Goal: Information Seeking & Learning: Find contact information

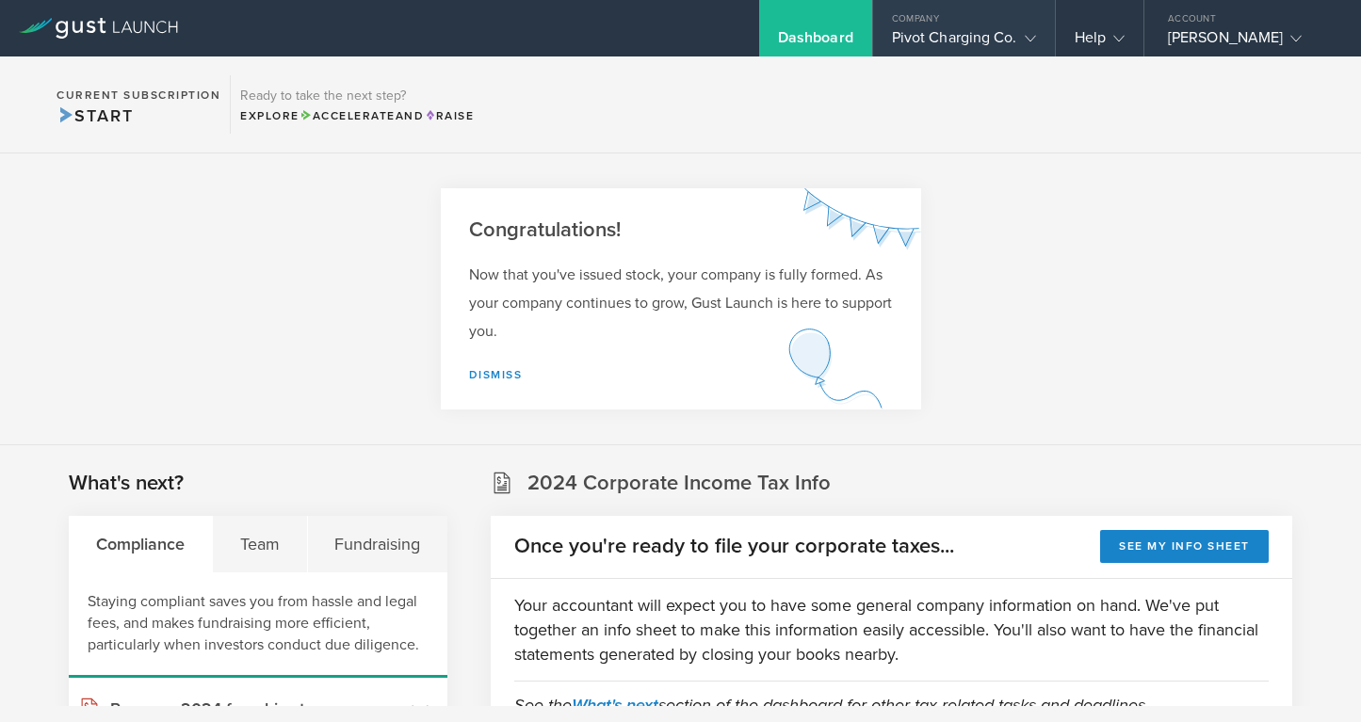
click at [1017, 39] on gust-icon at bounding box center [1026, 37] width 19 height 19
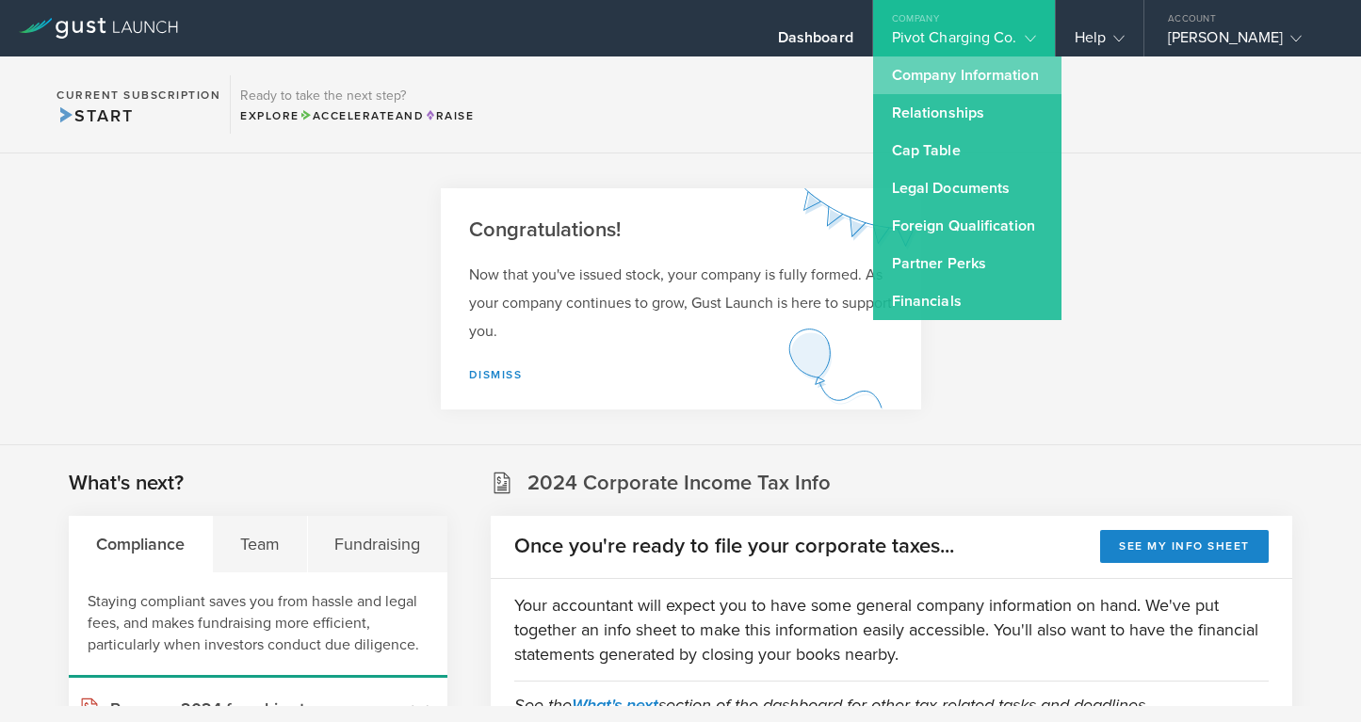
click at [959, 77] on link "Company Information" at bounding box center [967, 75] width 188 height 38
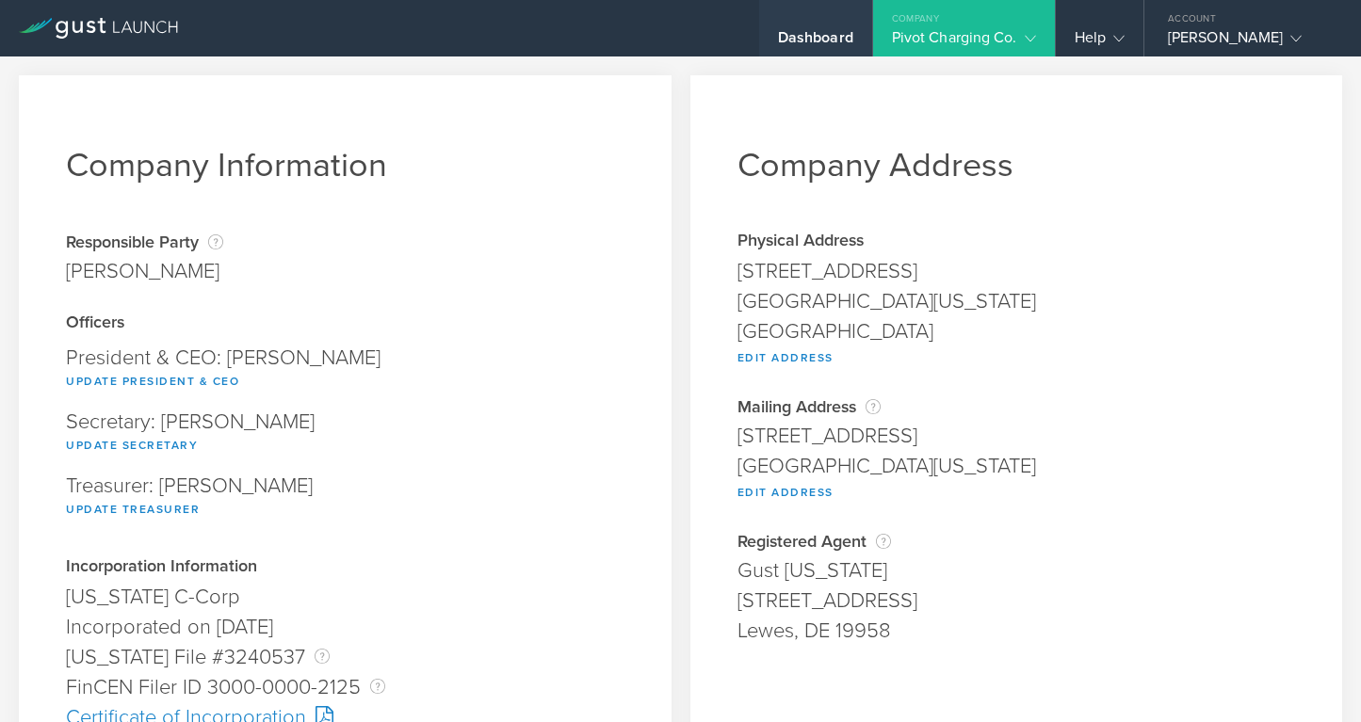
click at [822, 39] on div "Dashboard" at bounding box center [815, 42] width 75 height 28
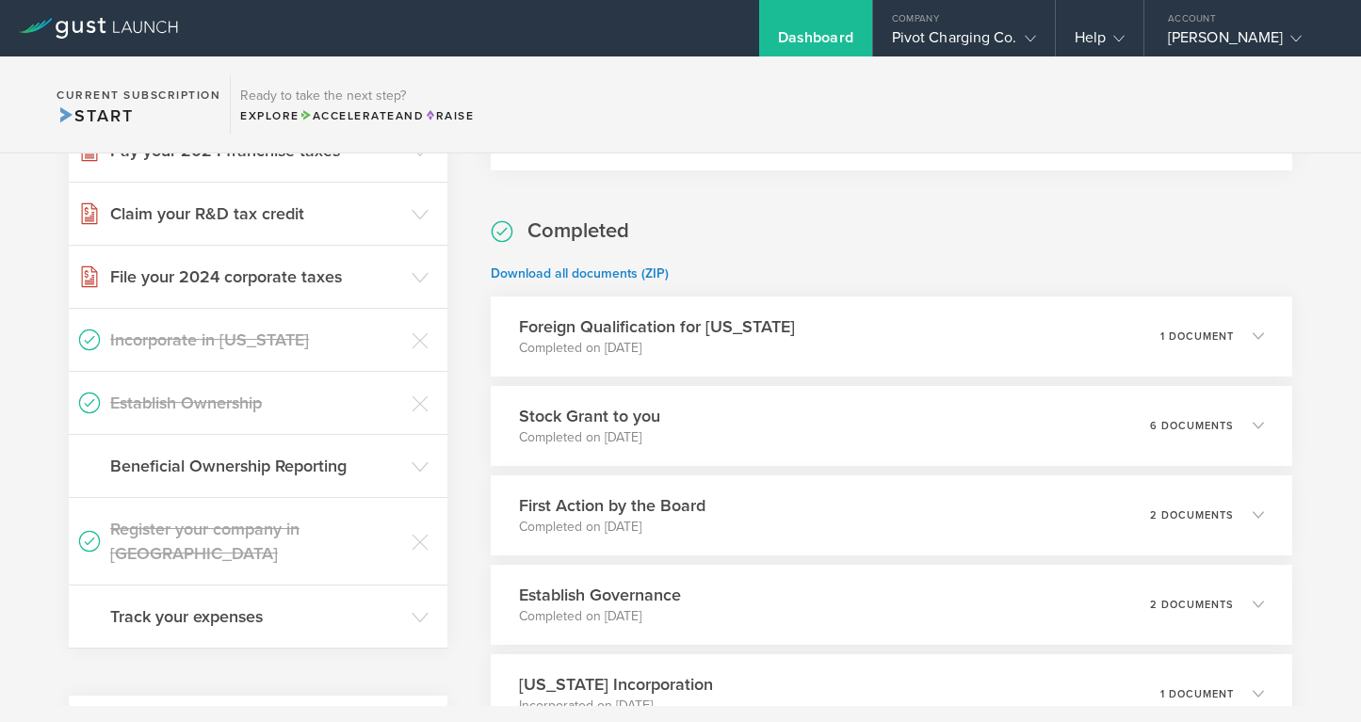
scroll to position [565, 0]
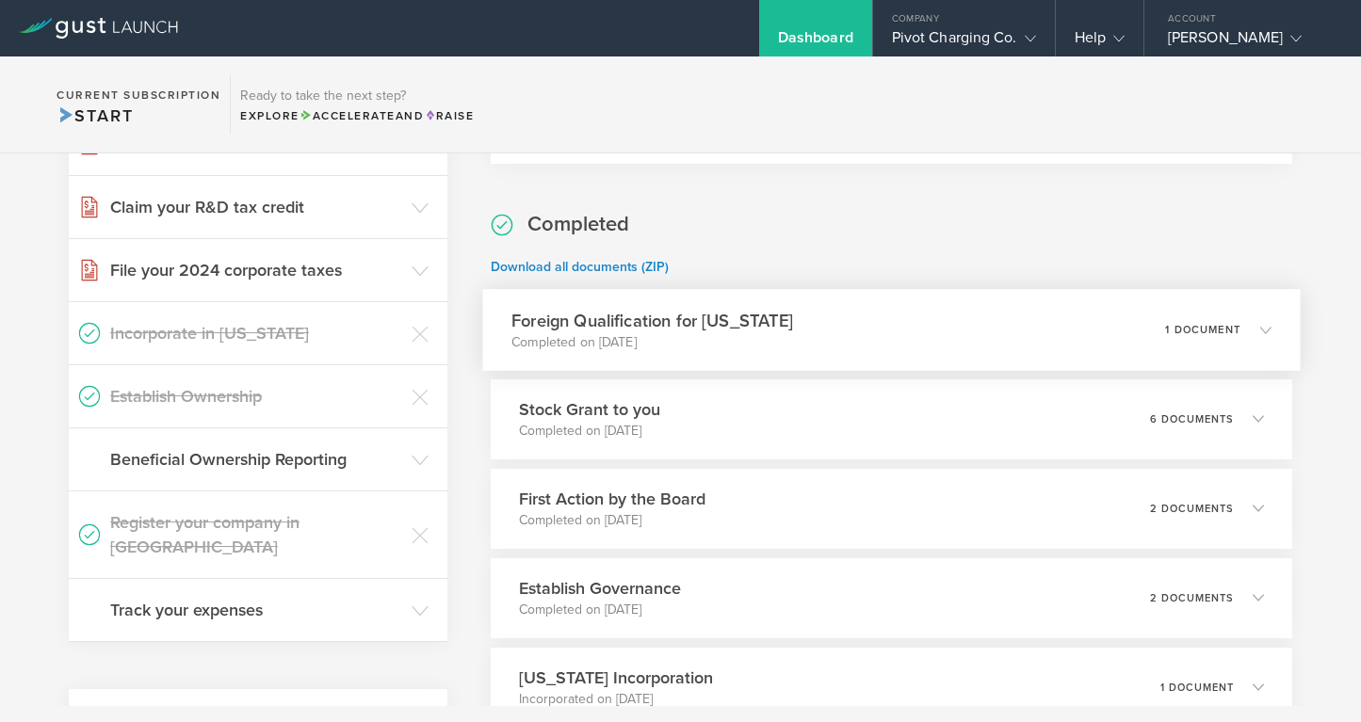
click at [855, 332] on div "Foreign Qualification for California Completed on Jun 3, 2024 1 document" at bounding box center [891, 330] width 817 height 82
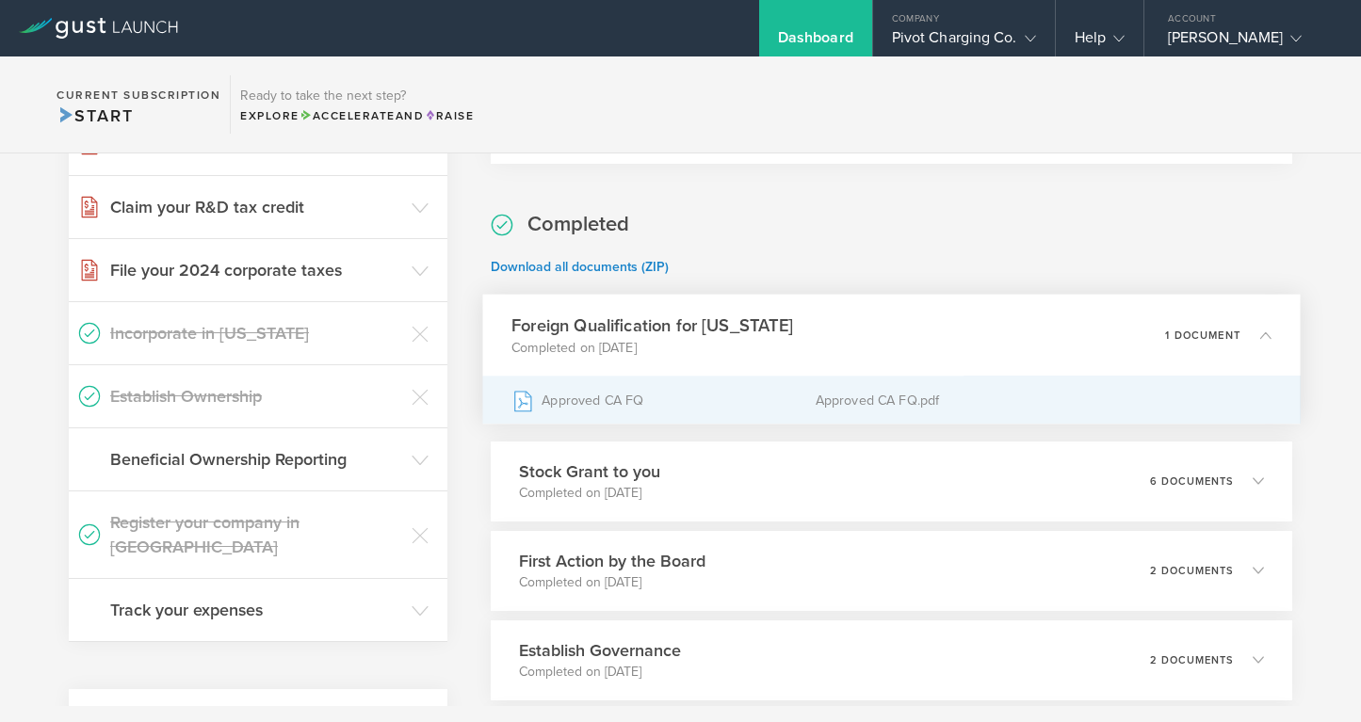
click at [646, 402] on div "Approved CA FQ" at bounding box center [663, 400] width 304 height 47
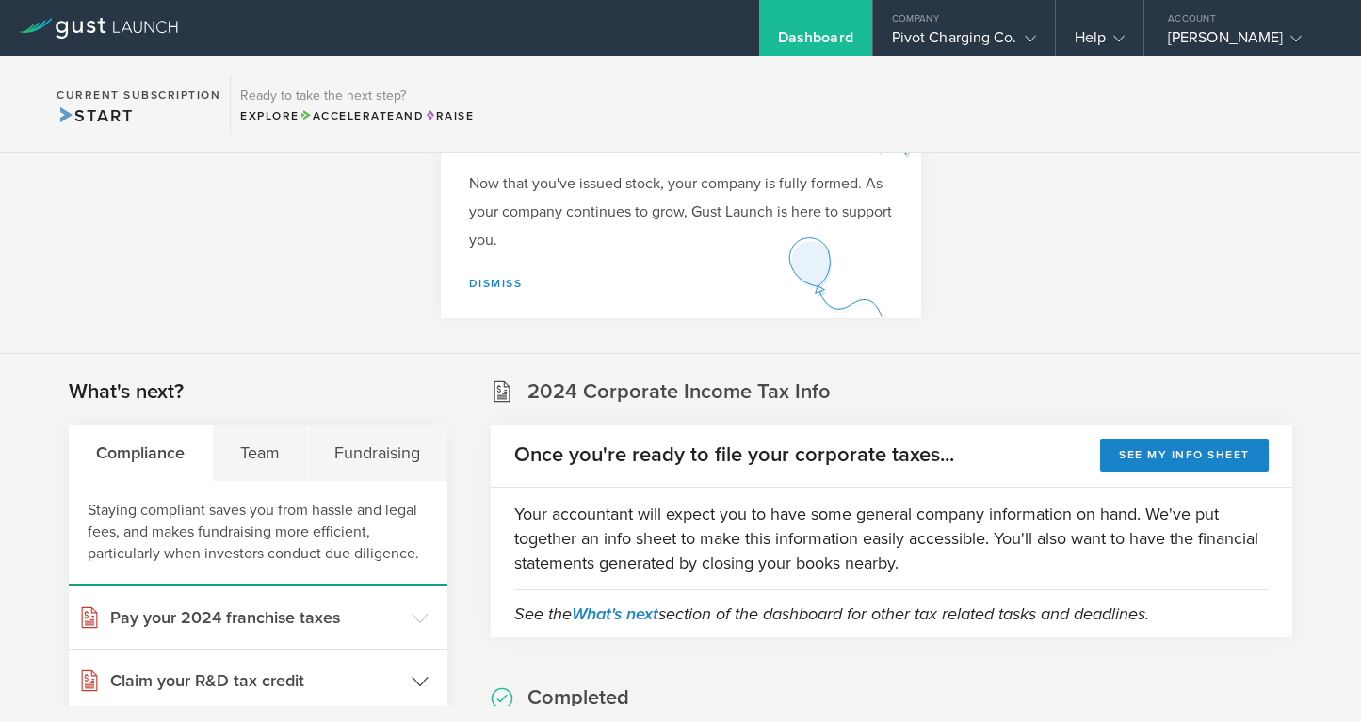
scroll to position [0, 0]
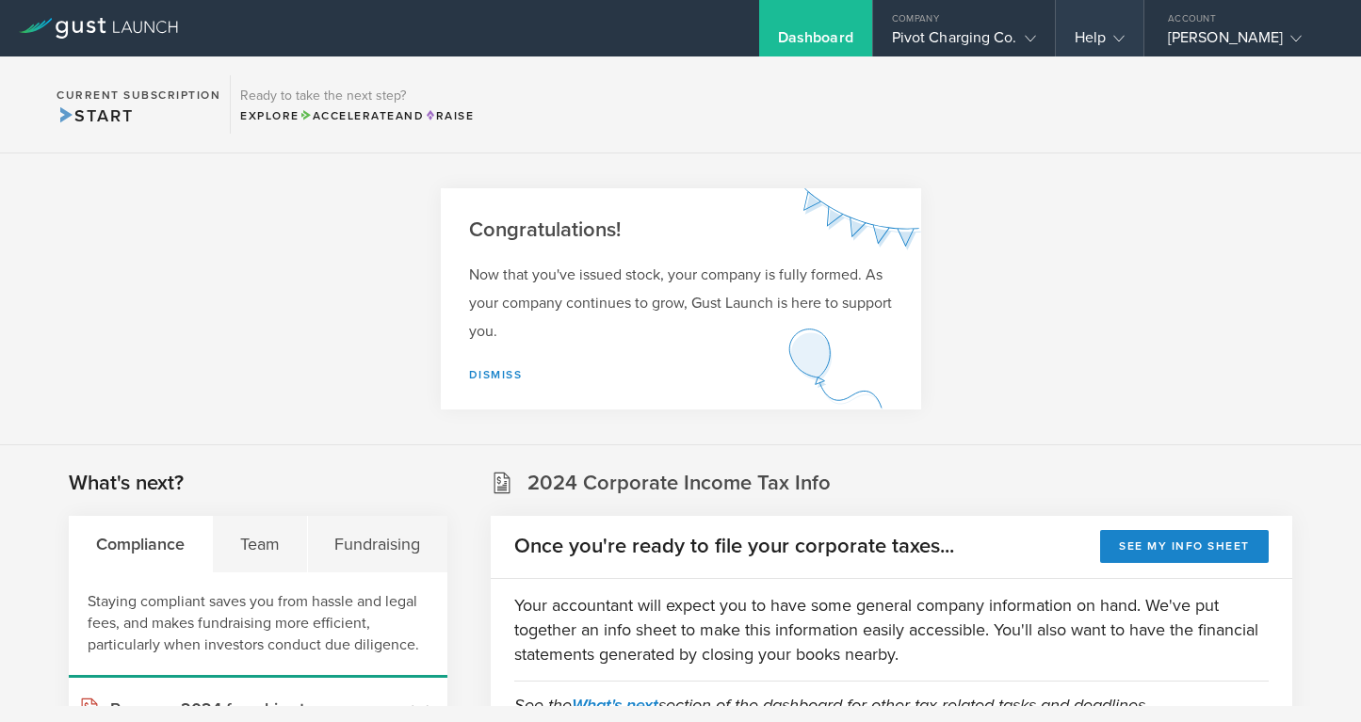
click at [1101, 36] on div "Help" at bounding box center [1099, 42] width 50 height 28
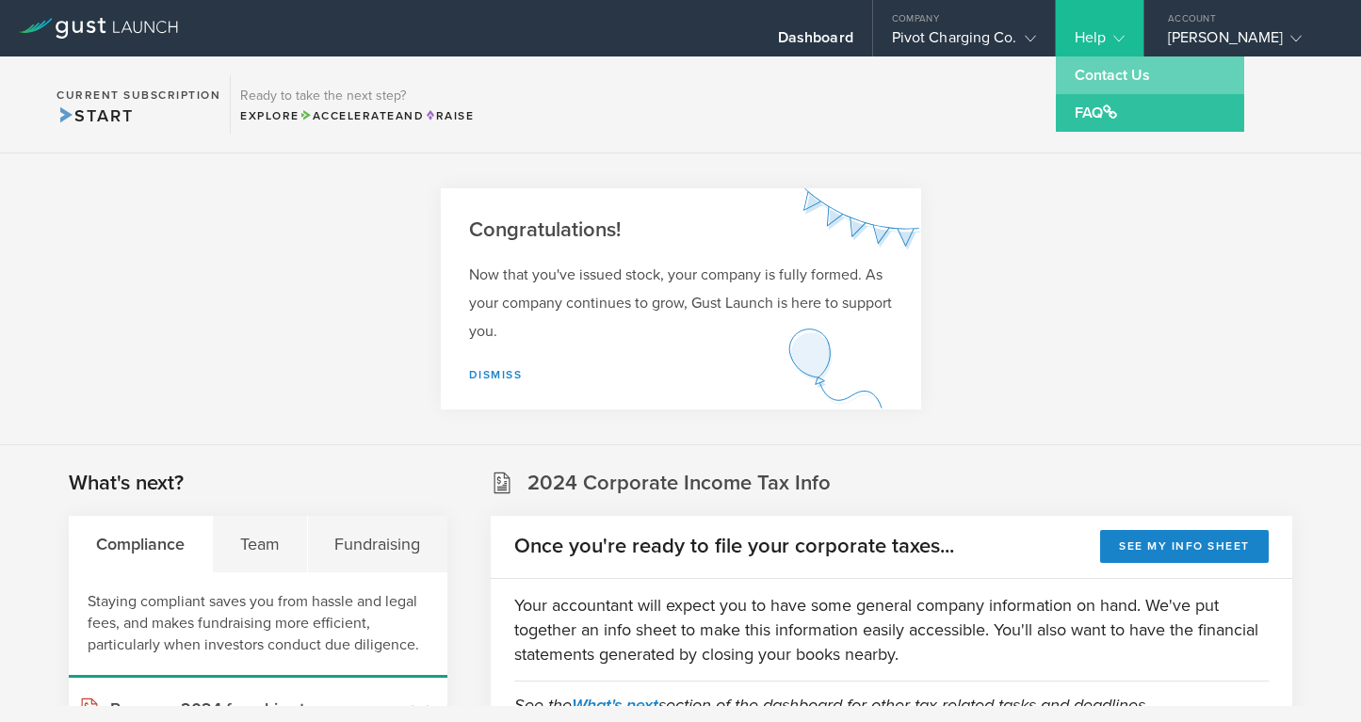
click at [1092, 80] on link "Contact Us" at bounding box center [1150, 75] width 188 height 38
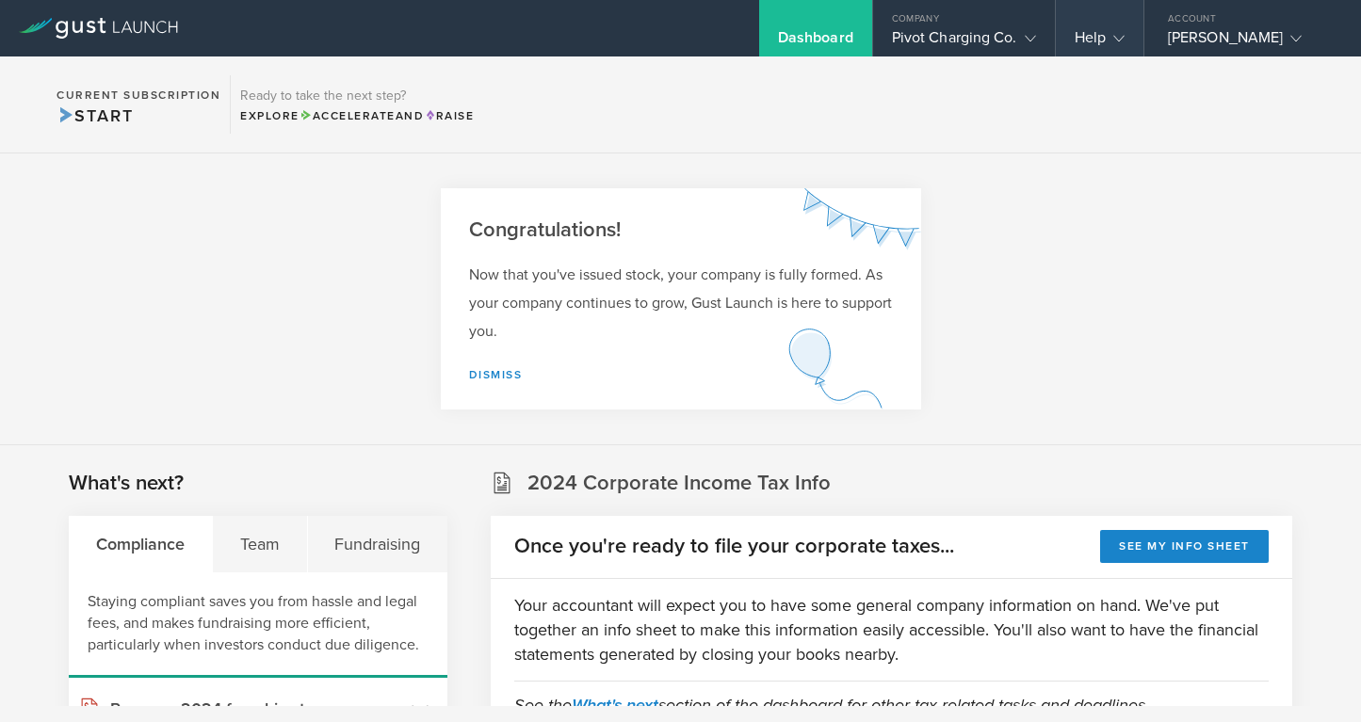
click at [1095, 34] on div "Help" at bounding box center [1099, 42] width 50 height 28
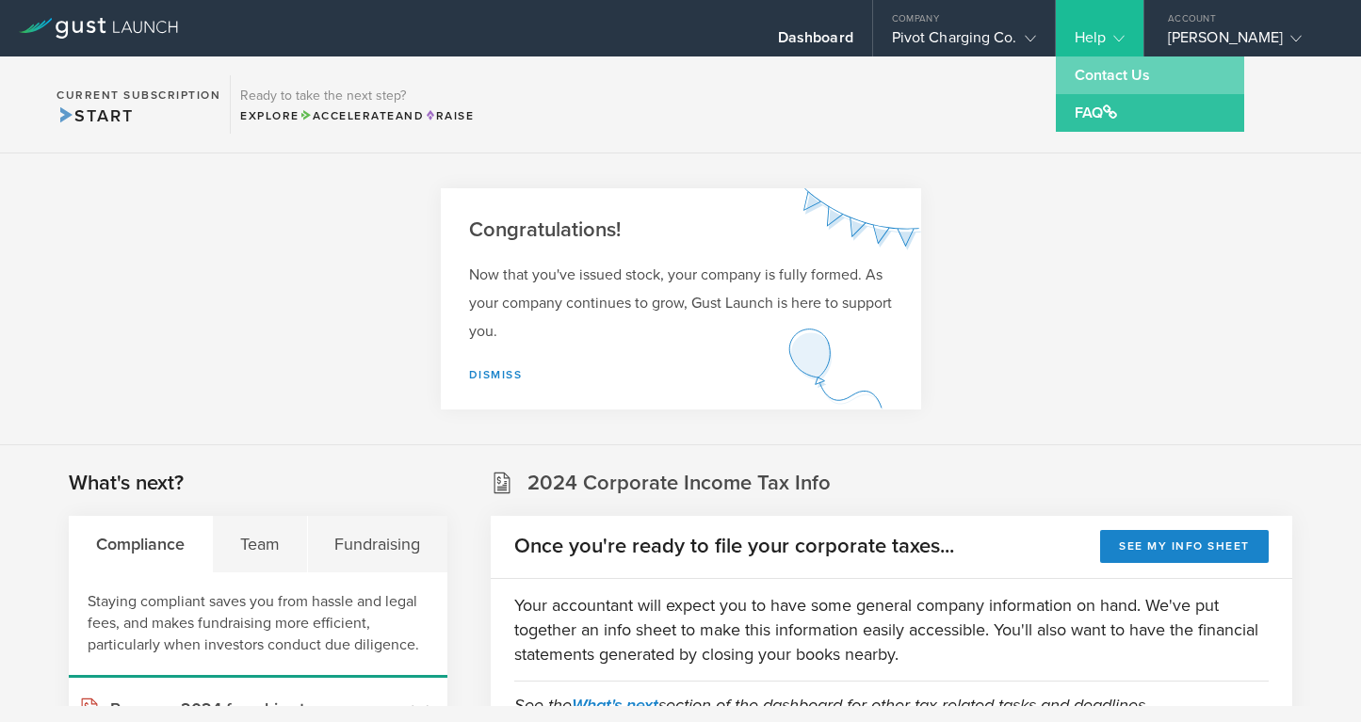
click at [1095, 73] on link "Contact Us" at bounding box center [1150, 75] width 188 height 38
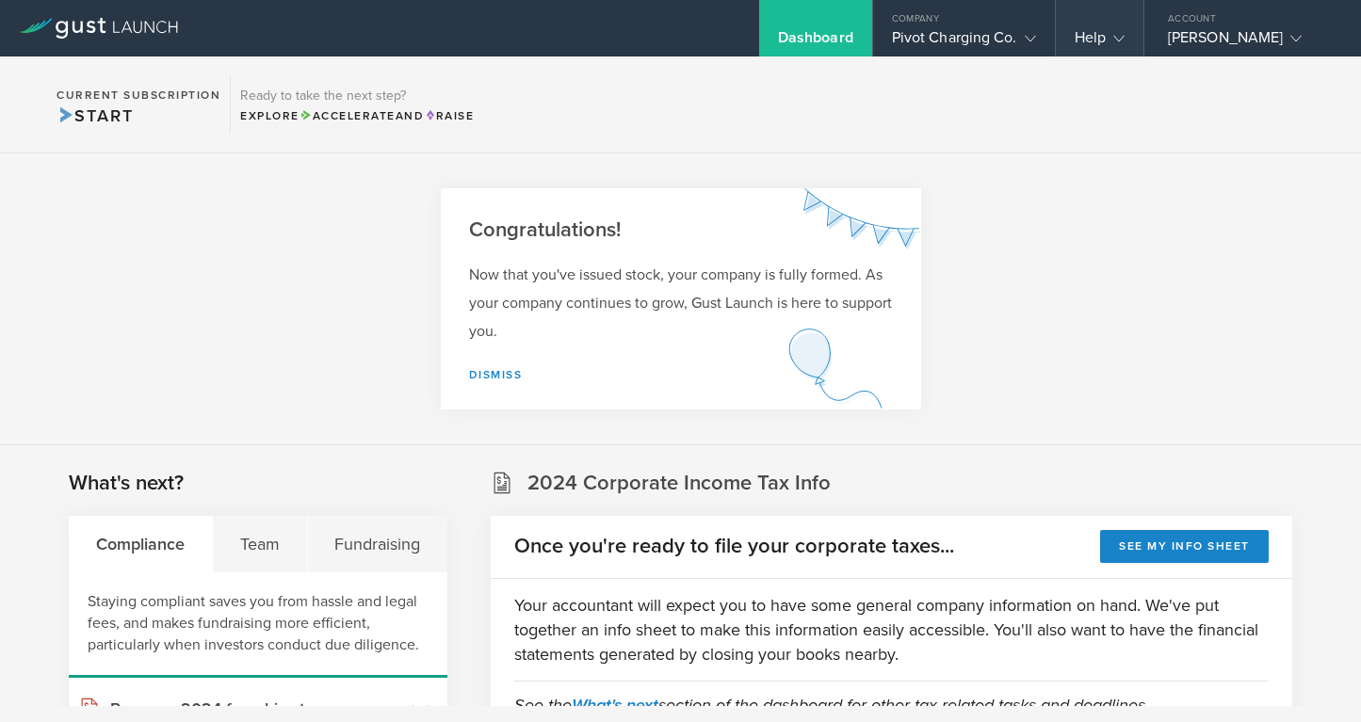
click at [1117, 24] on div "Help" at bounding box center [1100, 28] width 88 height 56
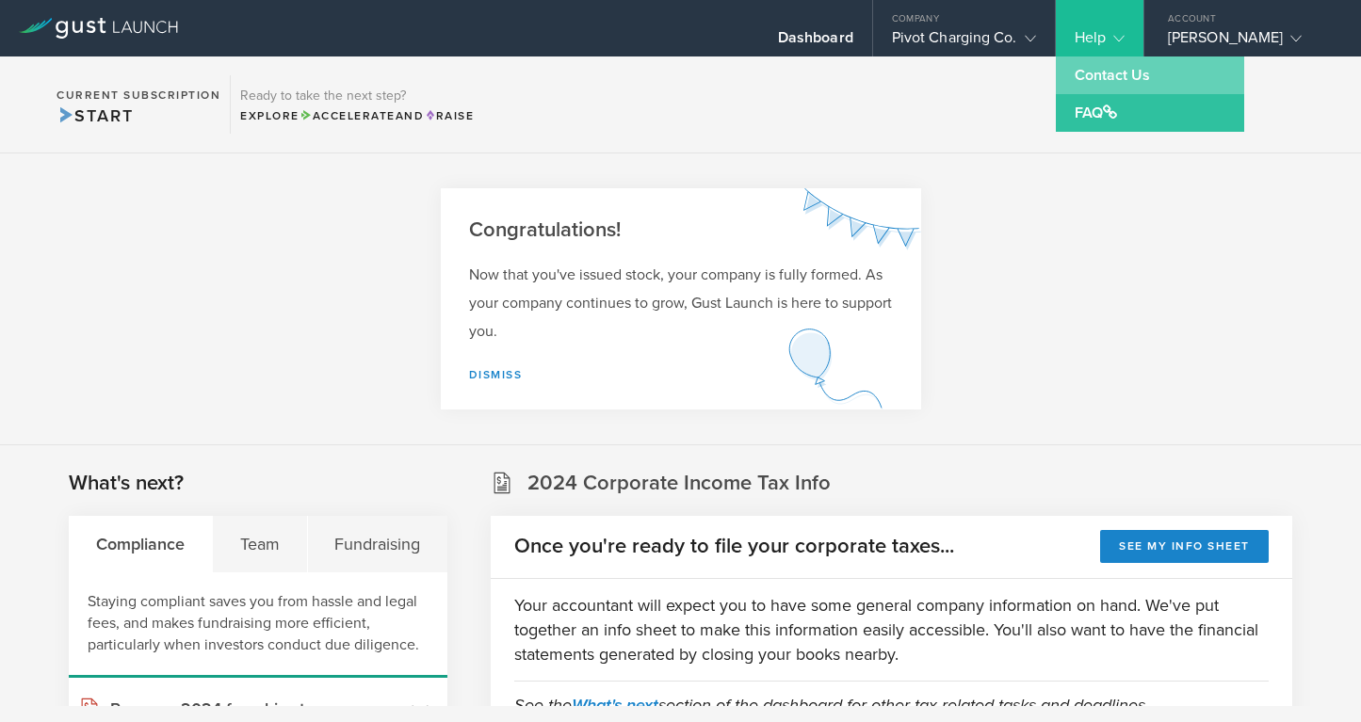
click at [1136, 79] on link "Contact Us" at bounding box center [1150, 75] width 188 height 38
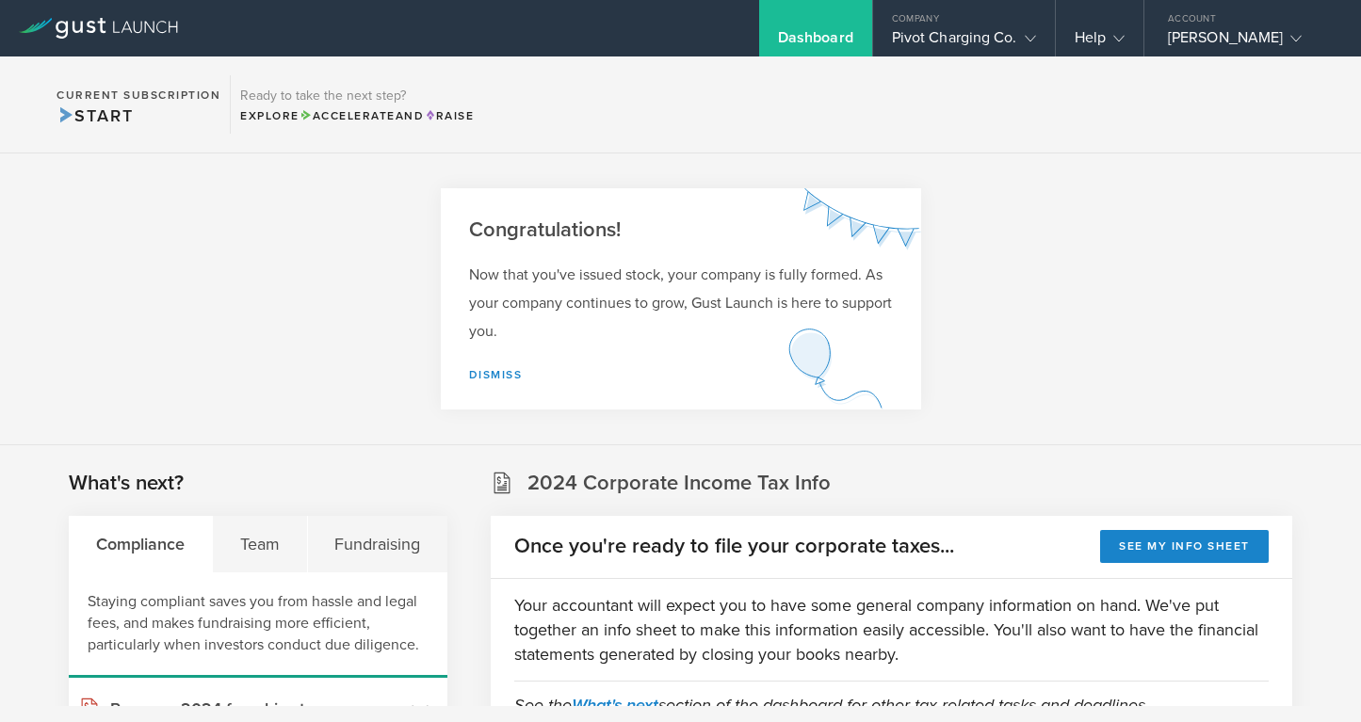
click at [1124, 65] on section "Current Subscription Start Ready to take the next step? Explore Accelerate and …" at bounding box center [680, 104] width 1361 height 97
click at [1198, 56] on div "Samir G Jammal" at bounding box center [1248, 42] width 160 height 28
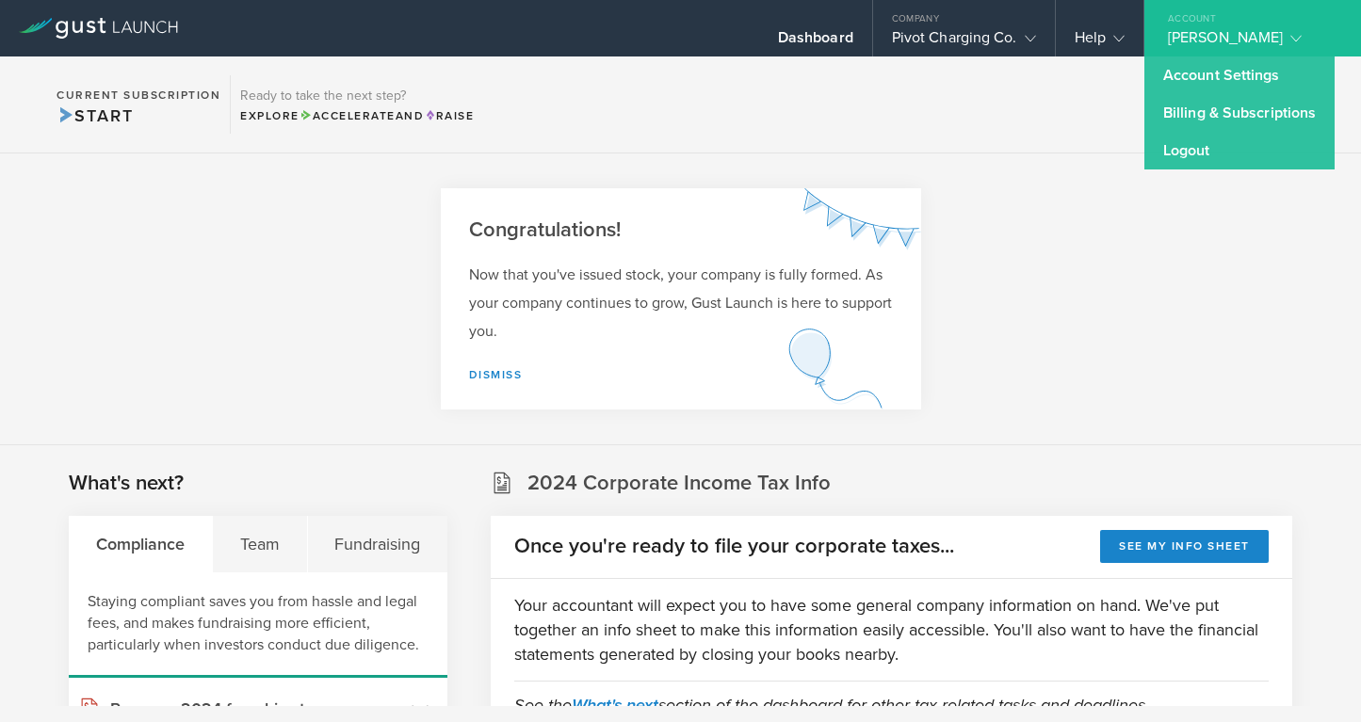
click at [1112, 56] on section "Current Subscription Start Ready to take the next step? Explore Accelerate and …" at bounding box center [680, 104] width 1361 height 97
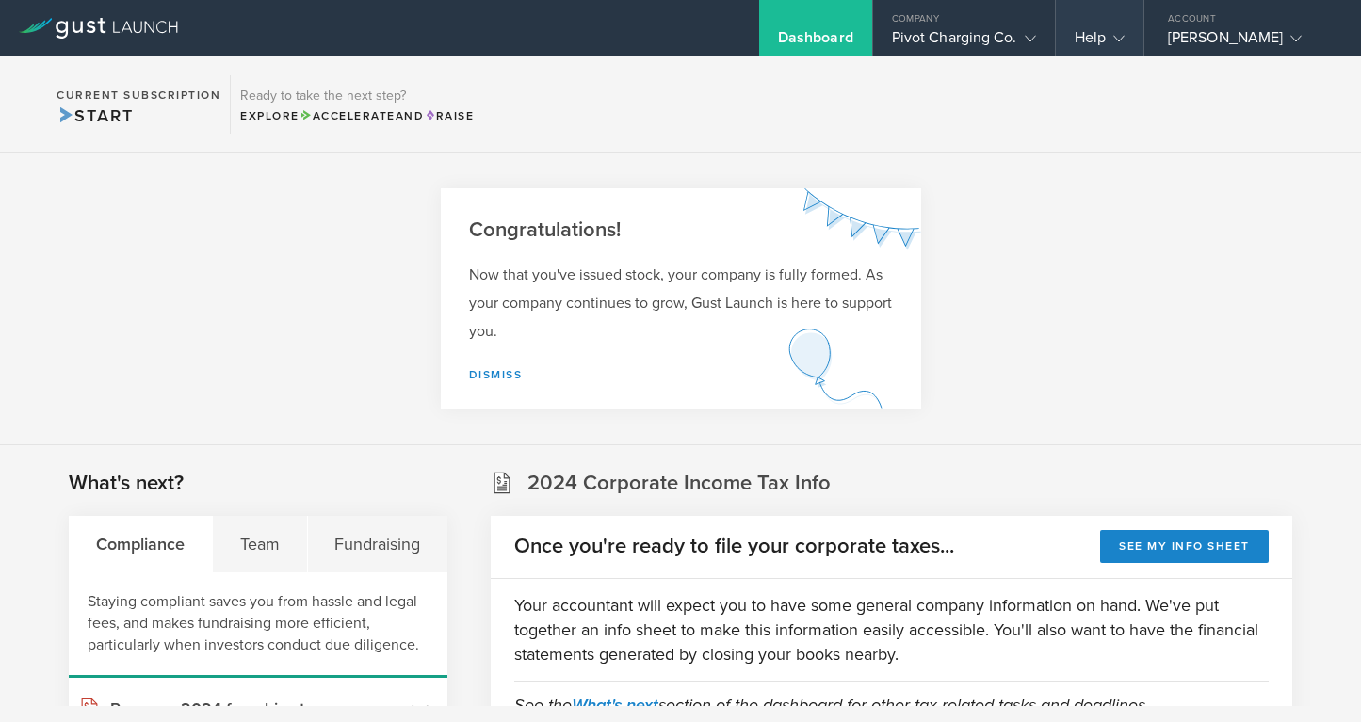
click at [1112, 42] on gust-icon at bounding box center [1114, 37] width 19 height 19
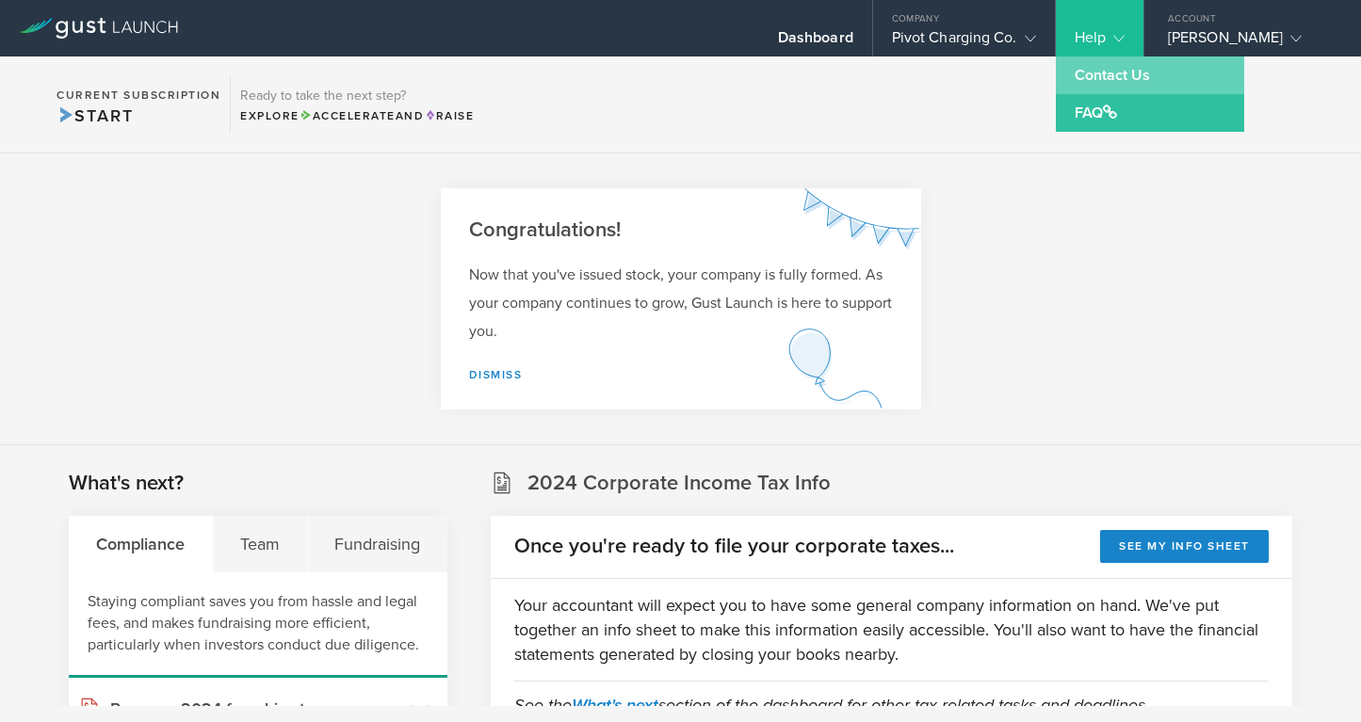
click at [1109, 57] on link "Contact Us" at bounding box center [1150, 75] width 188 height 38
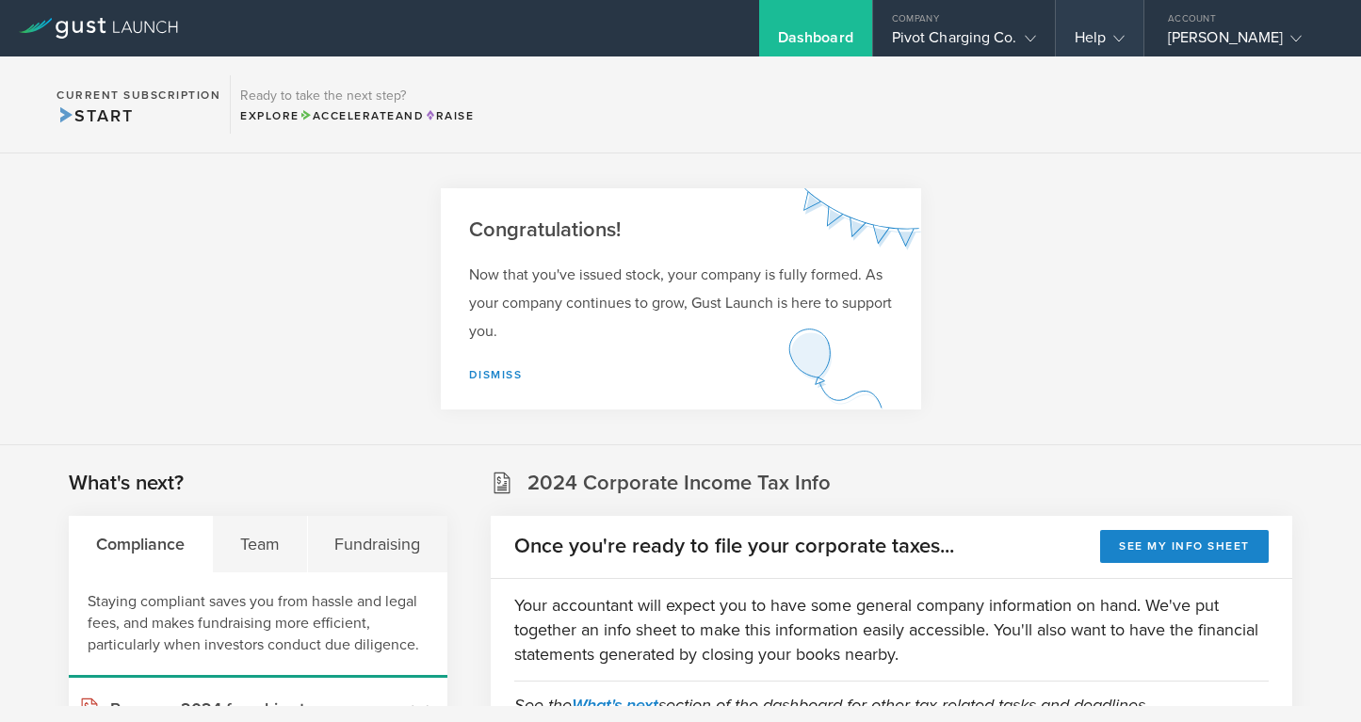
click at [1087, 25] on div "Help" at bounding box center [1100, 28] width 88 height 56
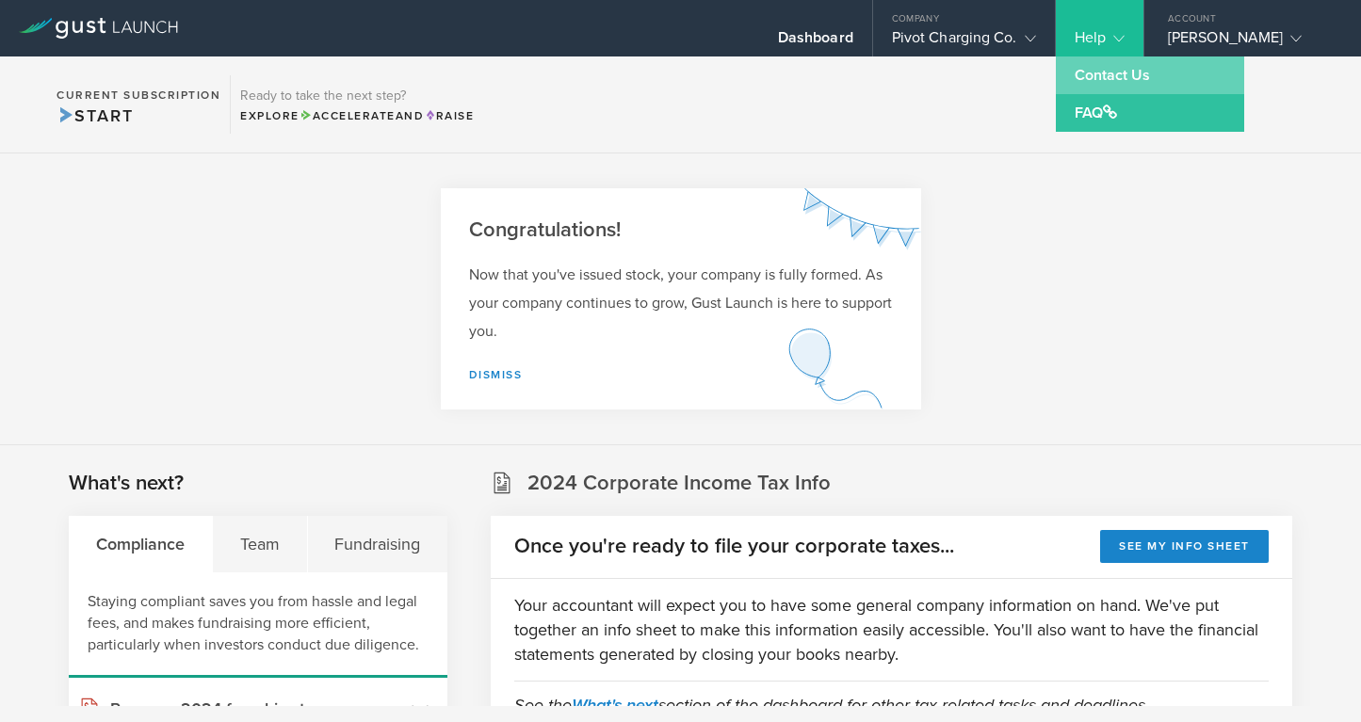
click at [1100, 72] on link "Contact Us" at bounding box center [1150, 75] width 188 height 38
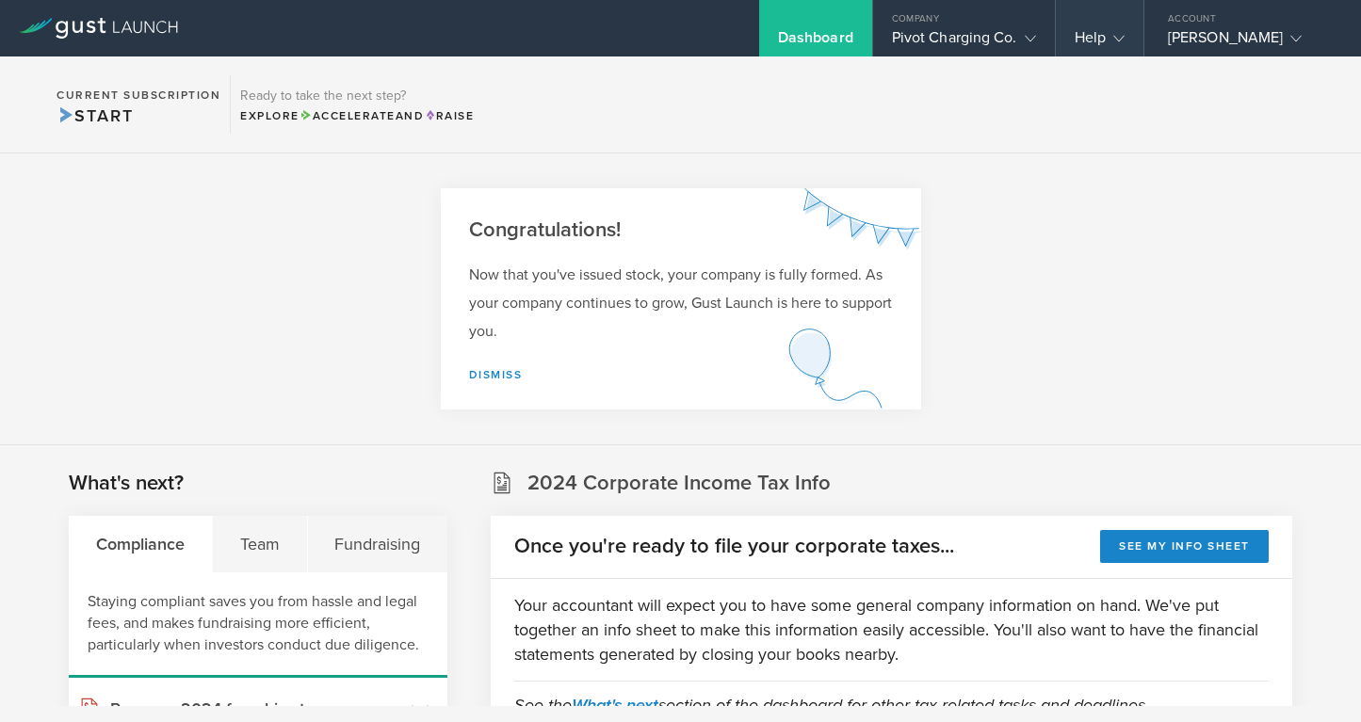
click at [1088, 47] on div "Help" at bounding box center [1099, 42] width 50 height 28
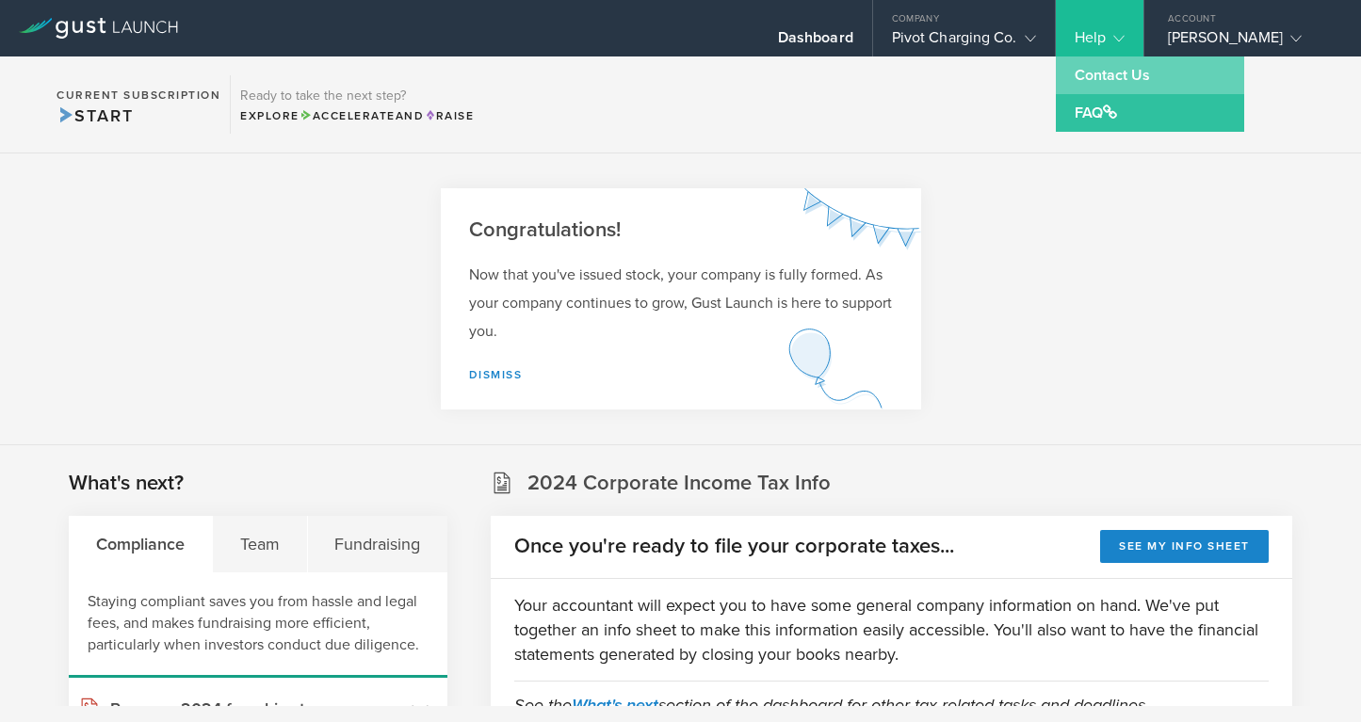
click at [1092, 73] on link "Contact Us" at bounding box center [1150, 75] width 188 height 38
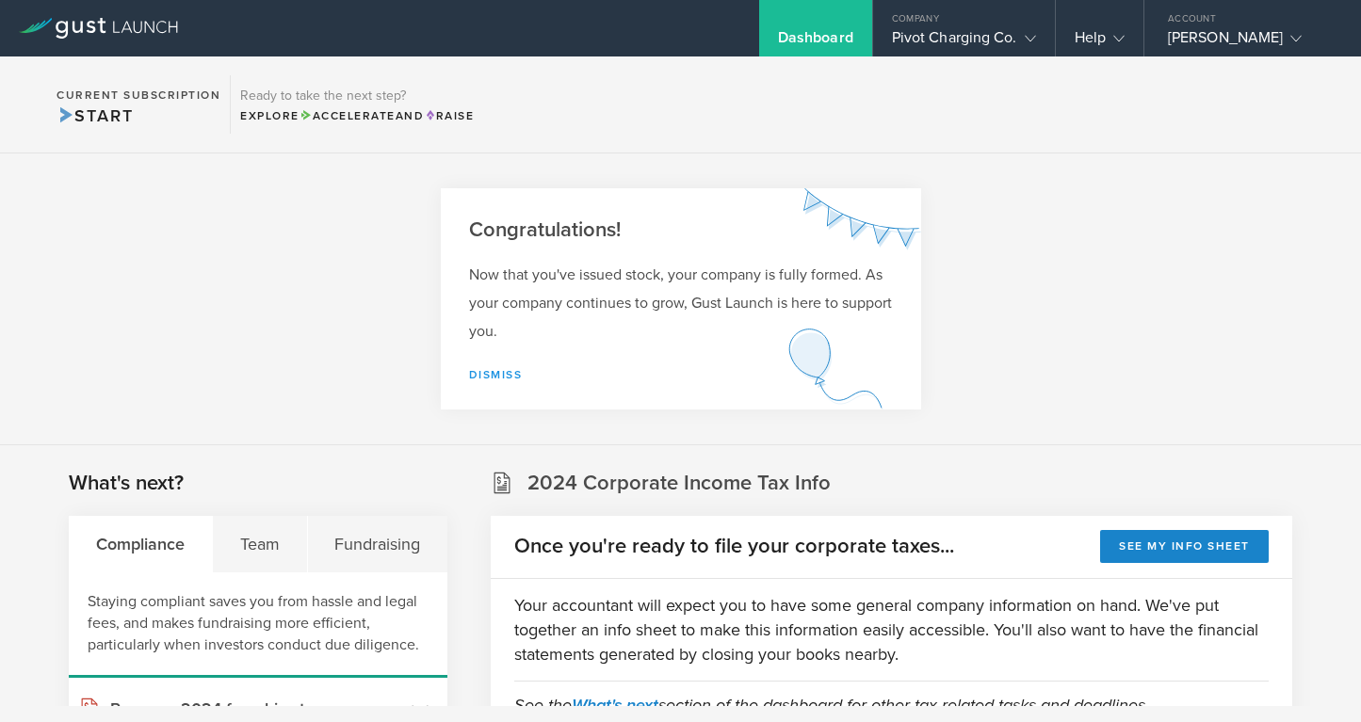
click at [496, 368] on link "Dismiss" at bounding box center [496, 374] width 54 height 13
click at [496, 382] on div "Now that you've issued stock, your company is fully formed. As your company con…" at bounding box center [681, 335] width 480 height 149
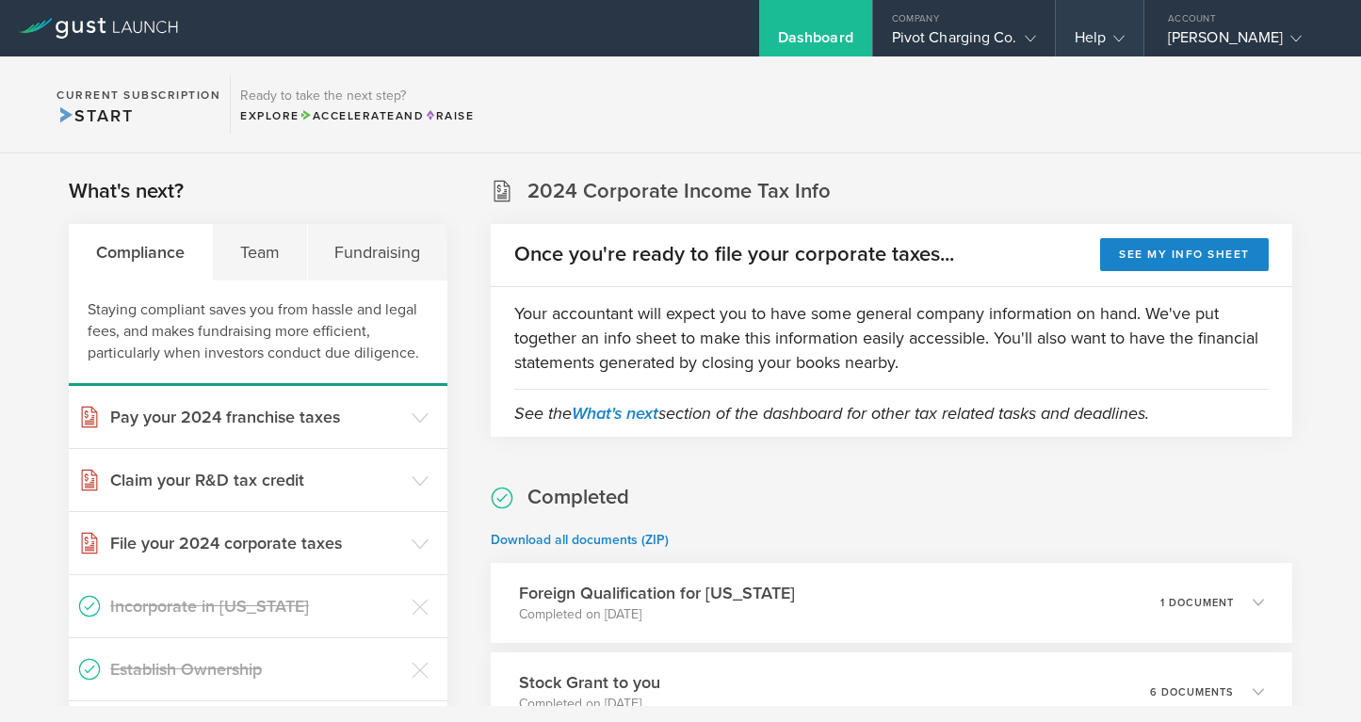
click at [1123, 31] on gust-icon at bounding box center [1114, 37] width 19 height 19
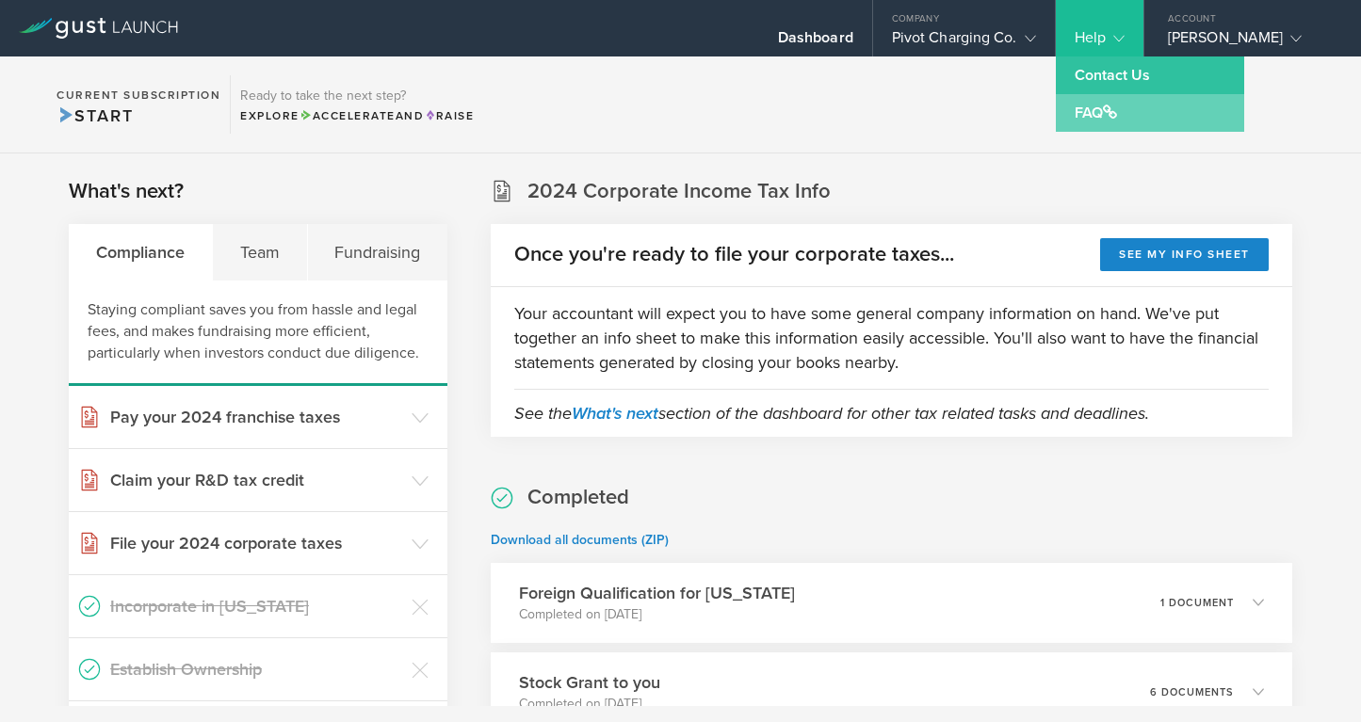
click at [1105, 110] on link "FAQ" at bounding box center [1150, 113] width 188 height 38
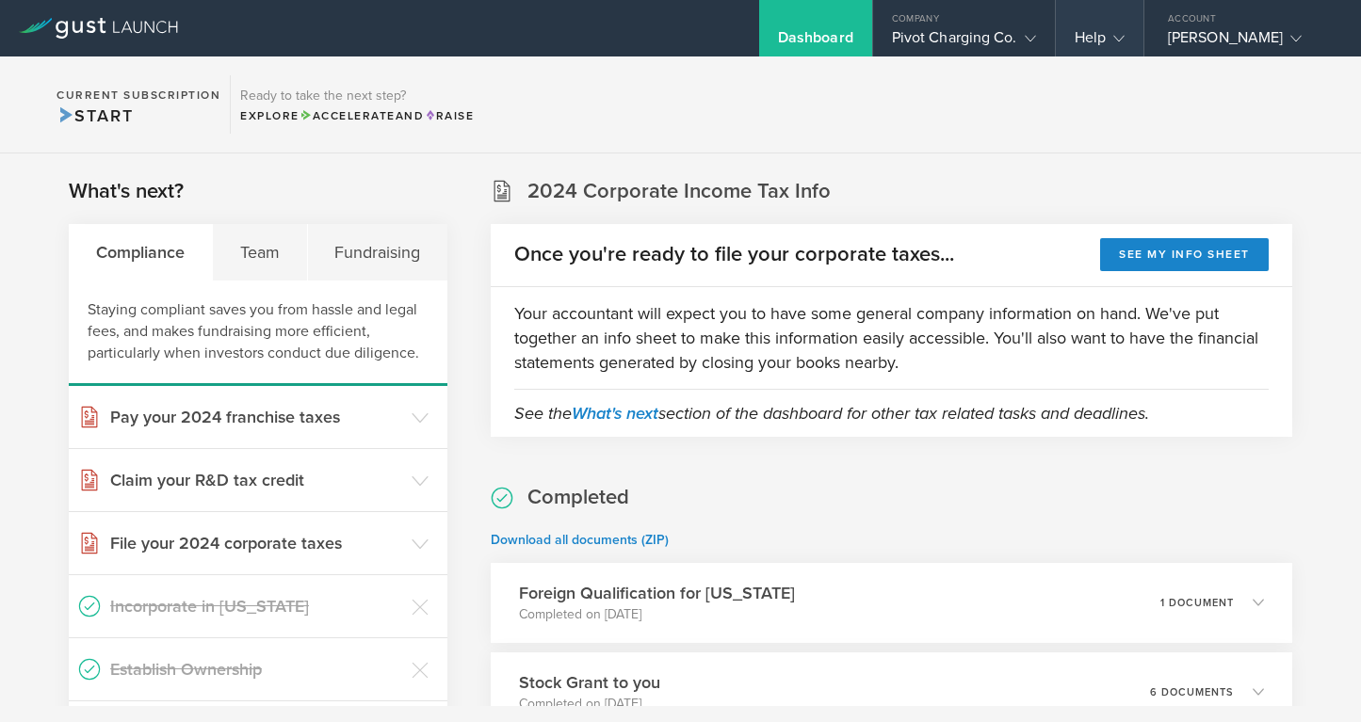
click at [1117, 30] on gust-icon at bounding box center [1114, 37] width 19 height 19
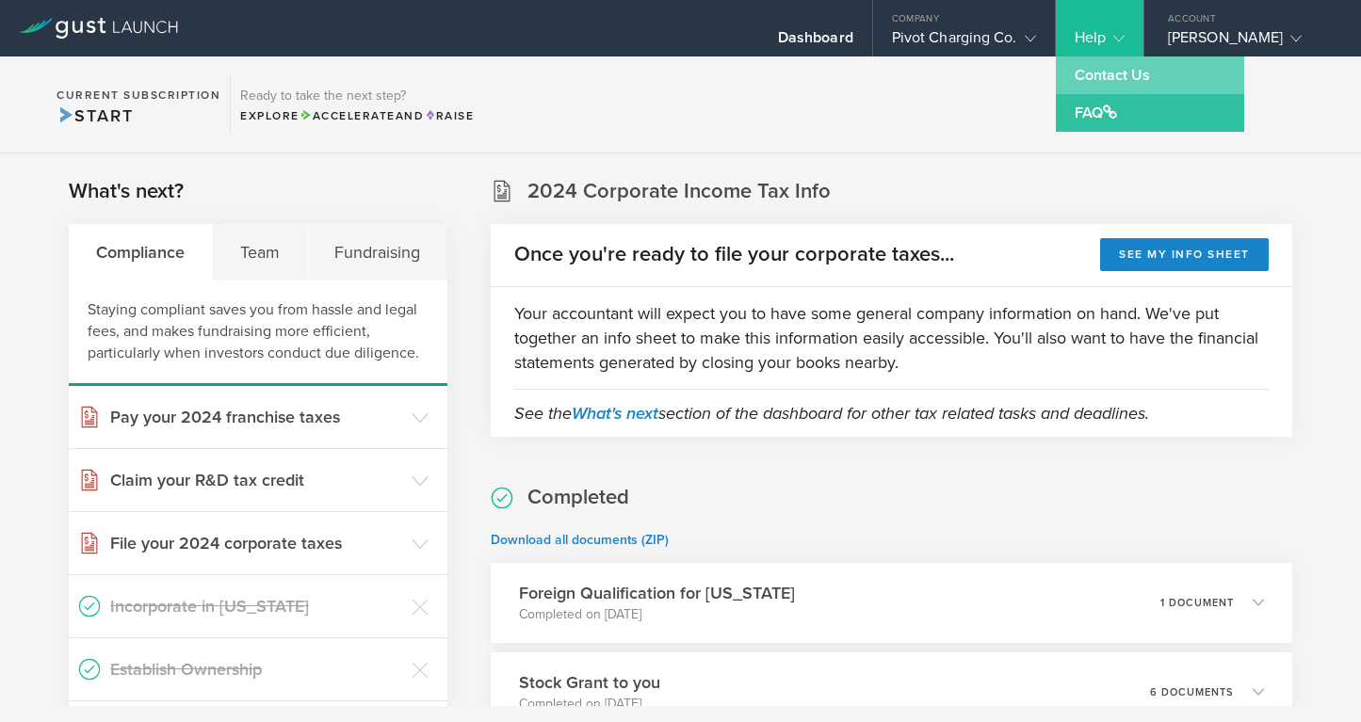
click at [1072, 77] on link "Contact Us" at bounding box center [1150, 75] width 188 height 38
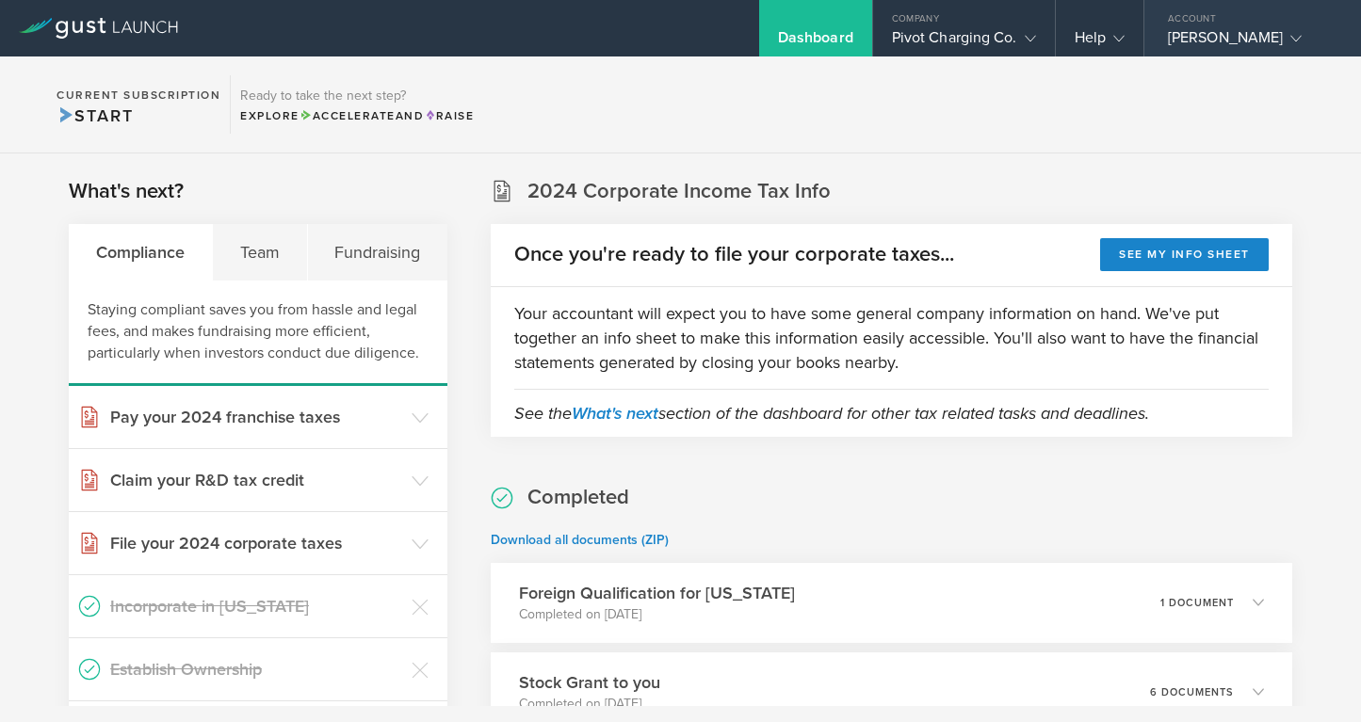
click at [1265, 30] on div "Samir G Jammal" at bounding box center [1248, 42] width 160 height 28
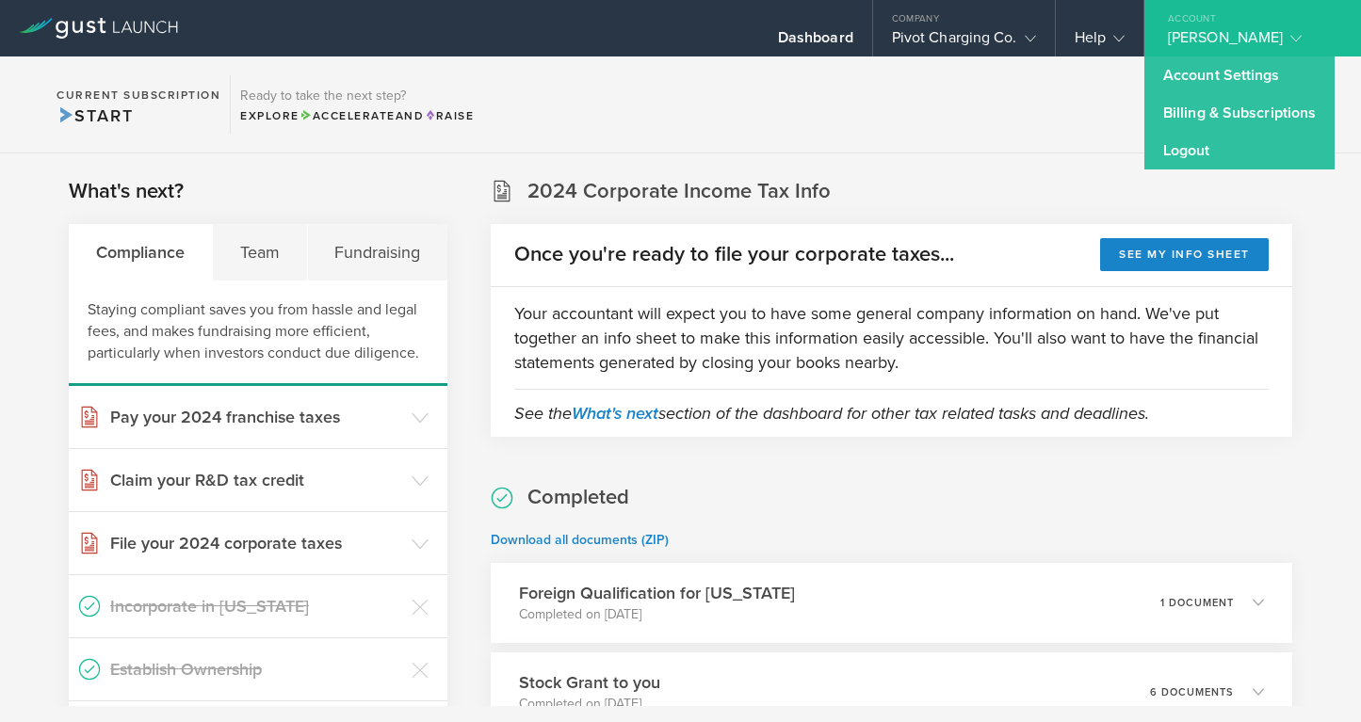
click at [864, 220] on section "2024 Corporate Income Tax Info Once you're ready to file your corporate taxes..…" at bounding box center [891, 307] width 801 height 260
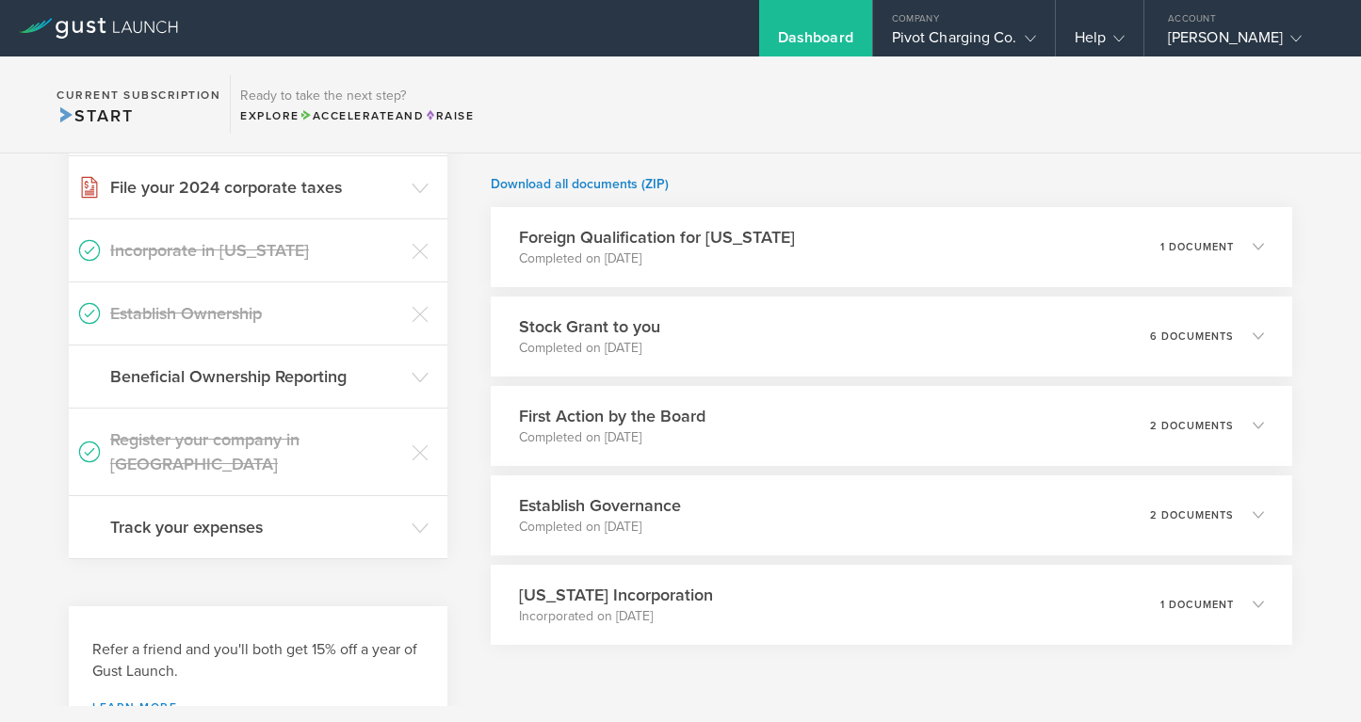
scroll to position [411, 0]
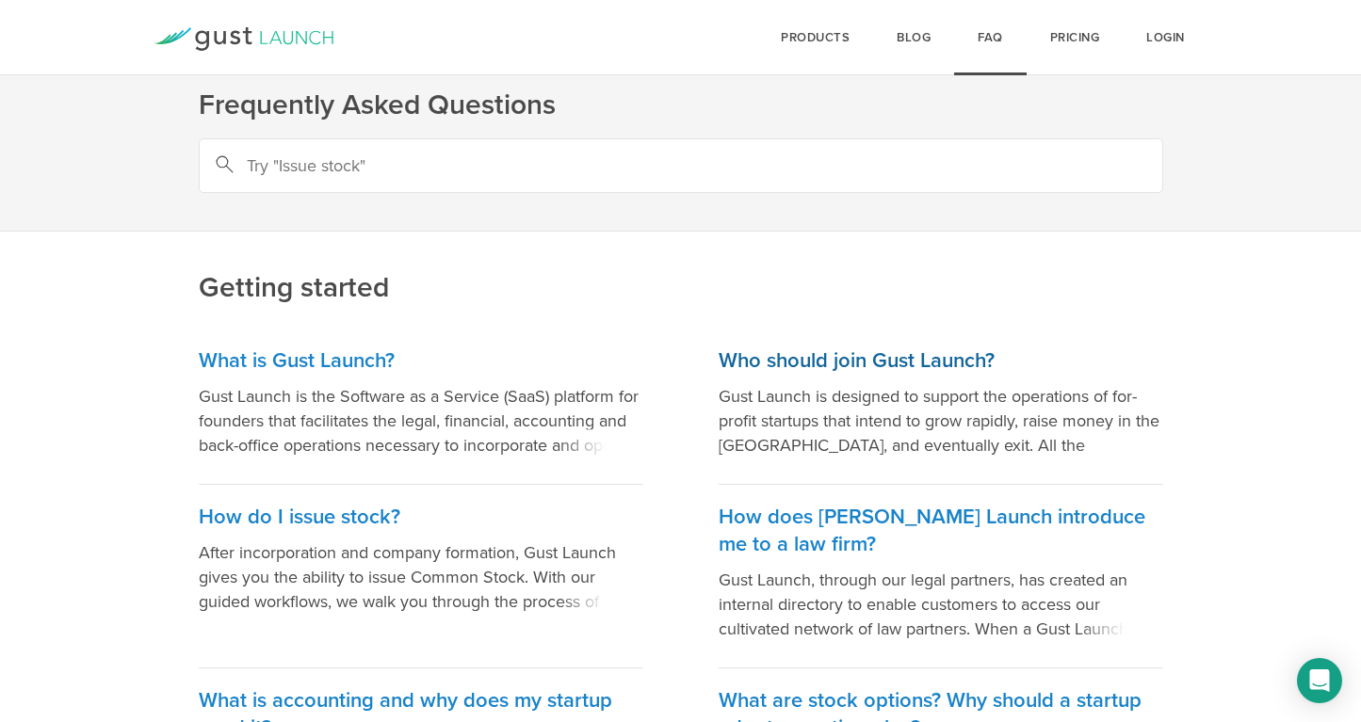
scroll to position [34, 0]
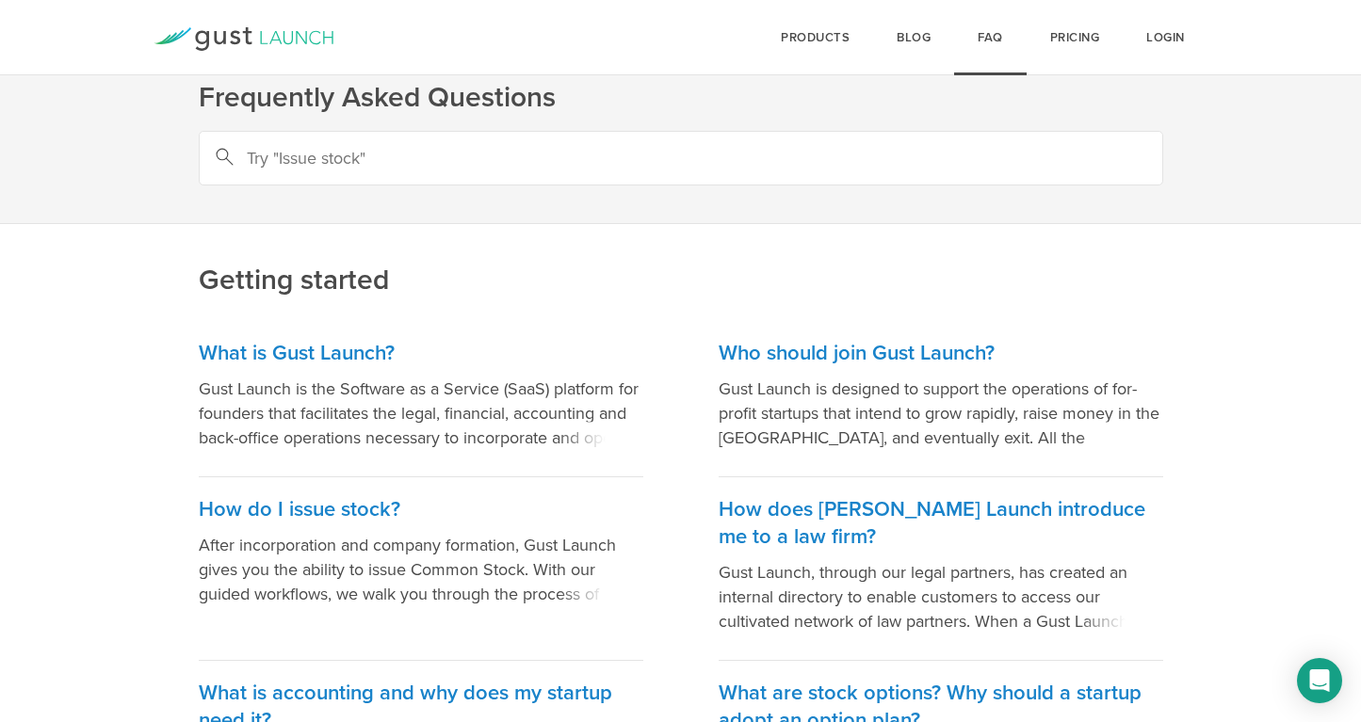
click at [543, 173] on input "text" at bounding box center [681, 158] width 964 height 55
type input "help"
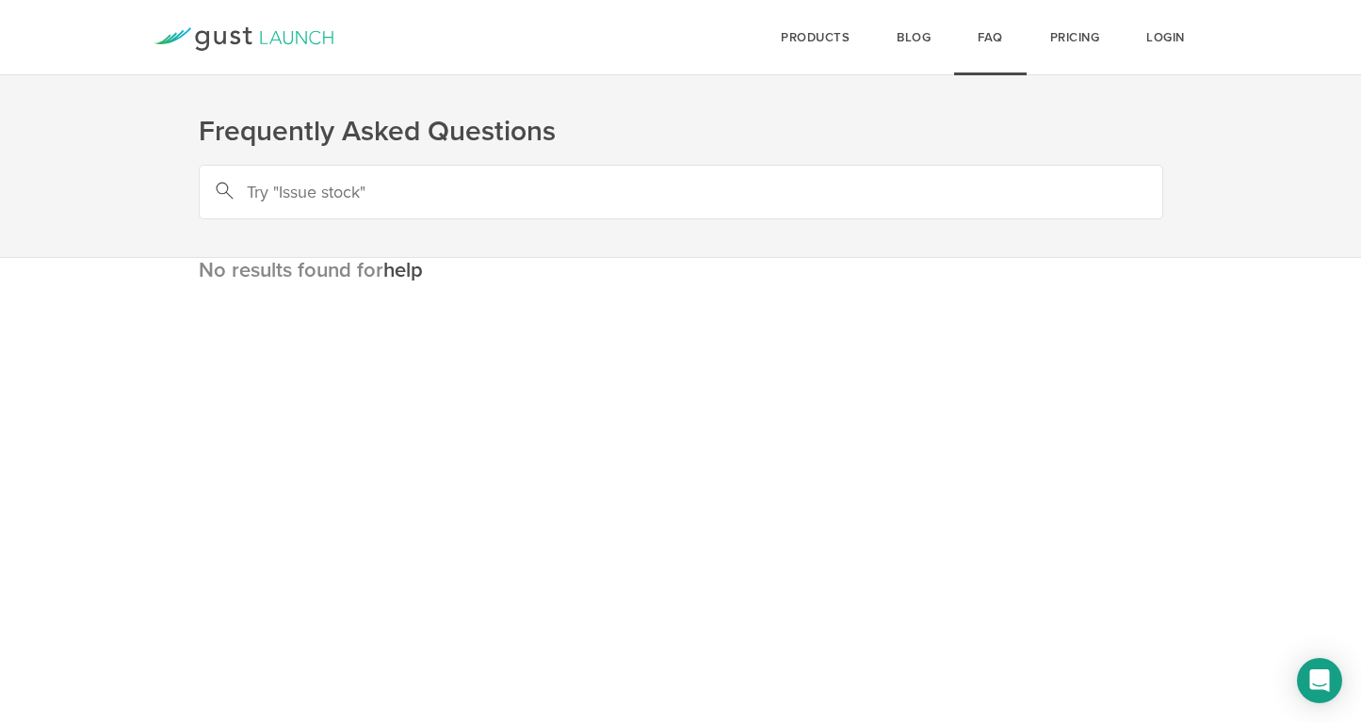
click at [338, 184] on input "text" at bounding box center [681, 192] width 964 height 55
type input "contact"
